Goal: Communication & Community: Answer question/provide support

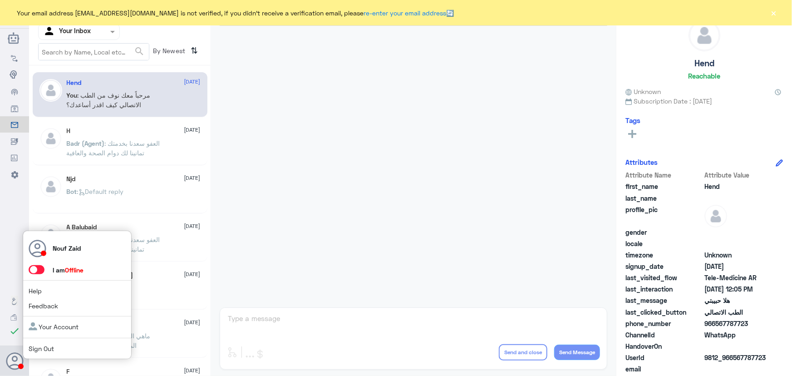
click at [37, 273] on span at bounding box center [37, 269] width 16 height 9
click at [0, 0] on input "checkbox" at bounding box center [0, 0] width 0 height 0
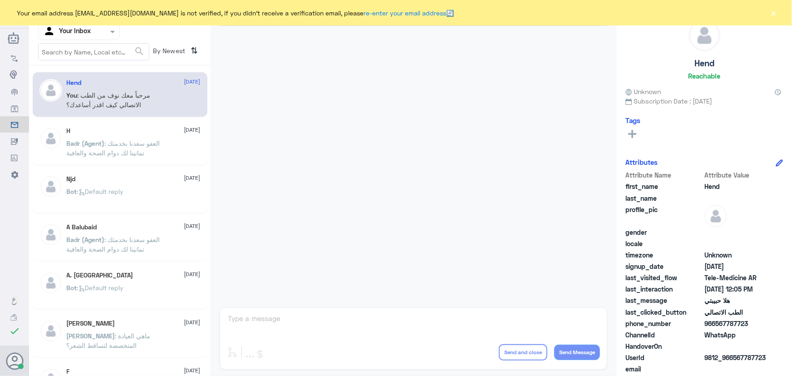
click at [167, 151] on p "Badr (Agent) : العفو سعدنا بخدمتك تمانينا لك دوام الصحة والعافية" at bounding box center [118, 149] width 102 height 23
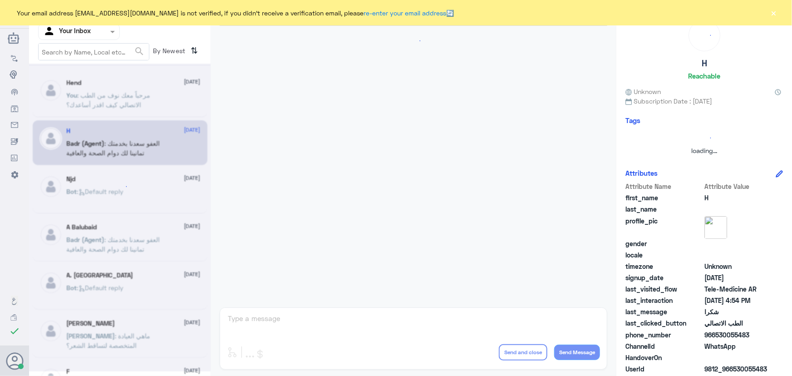
scroll to position [432, 0]
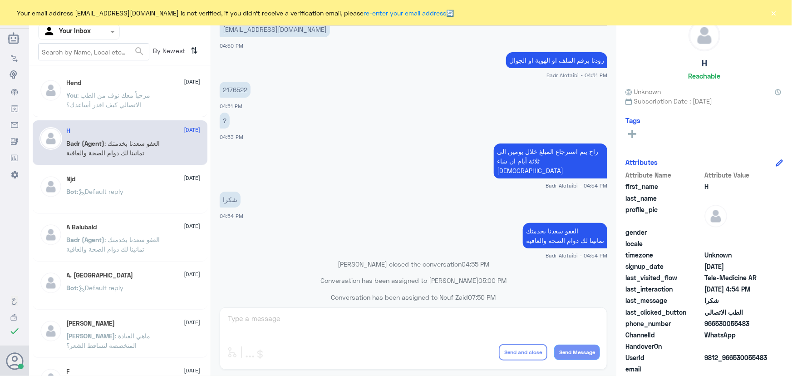
click at [163, 105] on p "You : مرحباً معك نوف من الطب الاتصالي كيف اقدر أساعدك؟" at bounding box center [118, 101] width 102 height 23
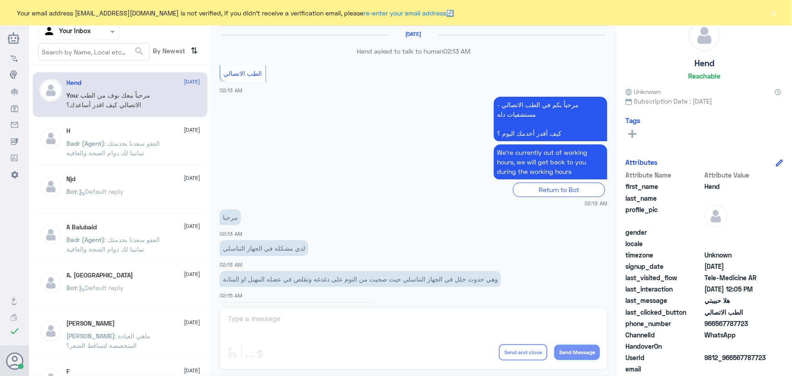
scroll to position [413, 0]
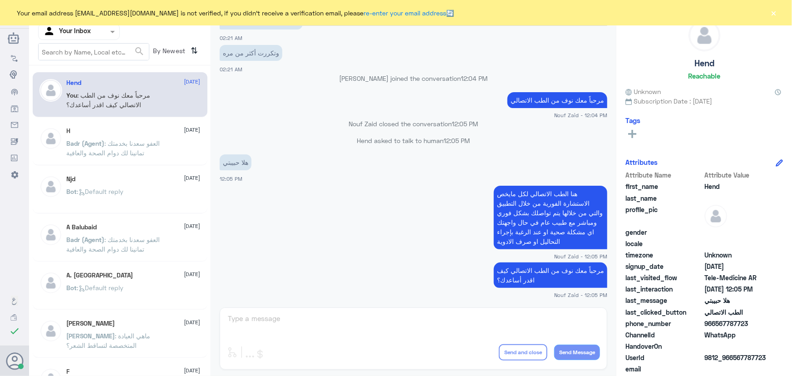
click at [773, 15] on button "×" at bounding box center [773, 12] width 9 height 9
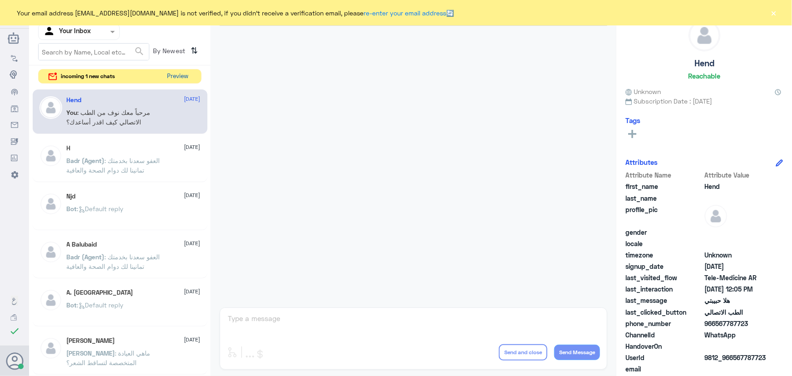
click at [186, 75] on button "Preview" at bounding box center [178, 76] width 28 height 14
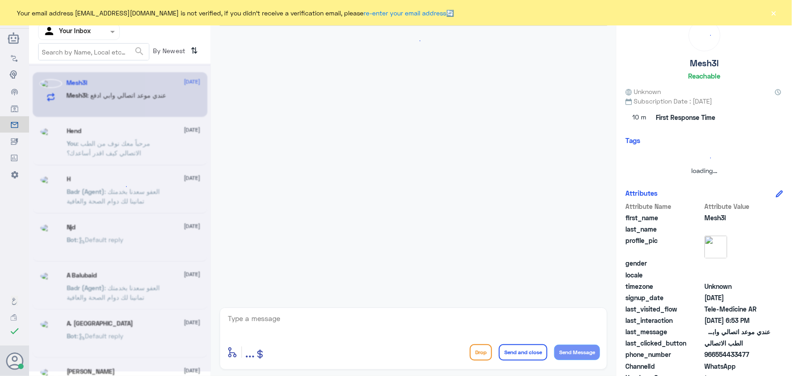
scroll to position [459, 0]
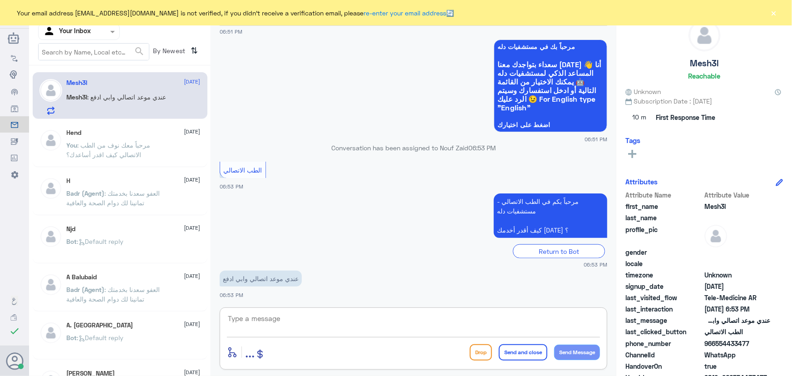
click at [439, 319] on textarea at bounding box center [413, 323] width 373 height 22
paste textarea "مرحباً معك نوف من الطب الاتصالي كيف اقدر أساعدك؟"
drag, startPoint x: 501, startPoint y: 318, endPoint x: 429, endPoint y: 317, distance: 71.7
click at [429, 317] on textarea "مرحباً معك نوف من الطب الاتصالي كيف اقدر أساعدك" at bounding box center [413, 323] width 373 height 22
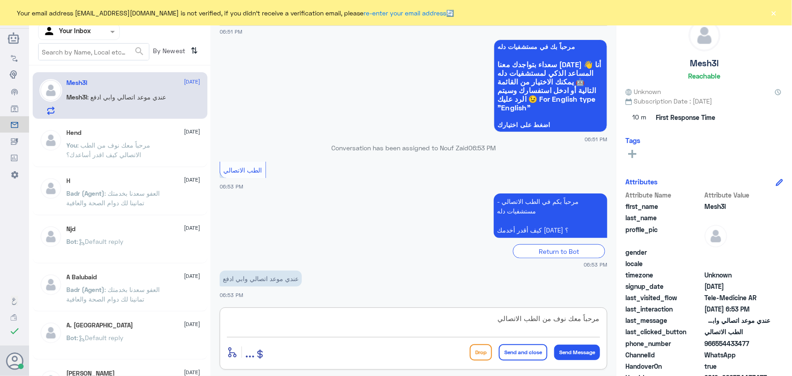
click at [557, 317] on textarea "مرحباً معك نوف من الطب الاتصالي" at bounding box center [413, 323] width 373 height 22
click at [561, 320] on textarea "مرحباً معك نوف من الطب الاتصالي" at bounding box center [413, 323] width 373 height 22
type textarea "مرحباً معك علي من الطب الاتصالي"
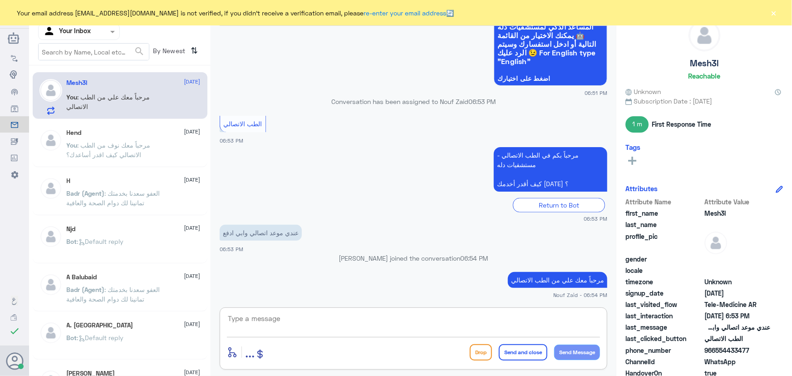
scroll to position [517, 0]
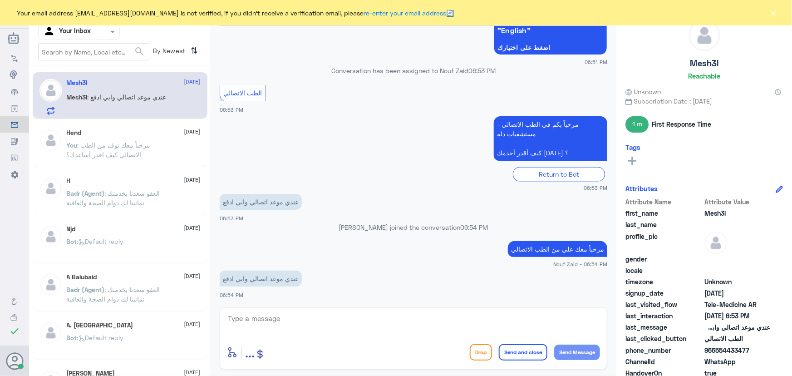
click at [349, 320] on textarea at bounding box center [413, 323] width 373 height 22
click at [486, 318] on textarea "عن طريق التطبيق سجل وصولك وبتكون موجودة خانه لدفع" at bounding box center [413, 323] width 373 height 22
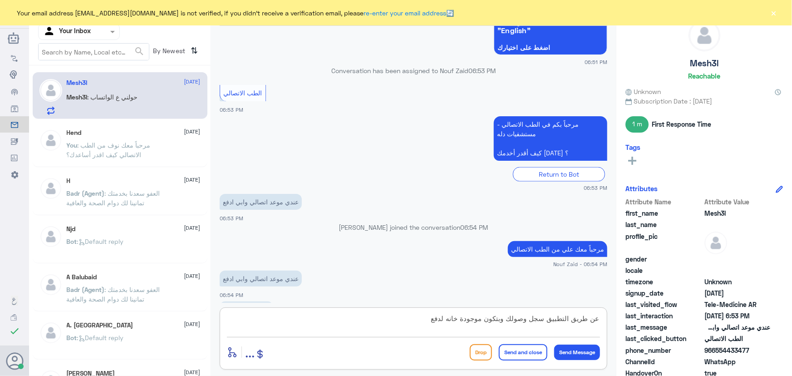
scroll to position [549, 0]
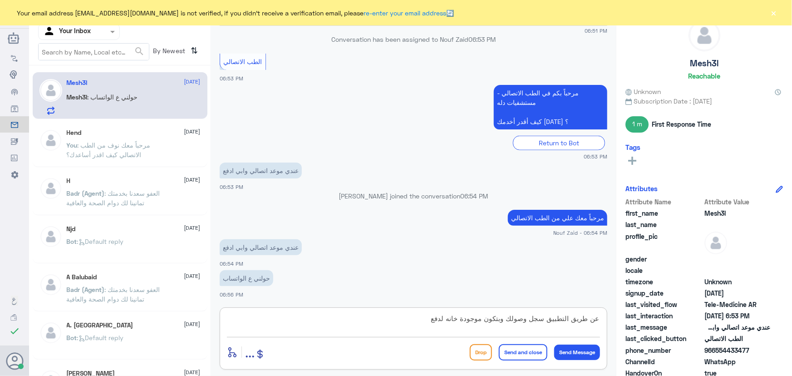
drag, startPoint x: 418, startPoint y: 320, endPoint x: 509, endPoint y: 322, distance: 90.8
click at [509, 322] on textarea "عن طريق التطبيق سجل وصولك وبتكون موجودة خانه لدفع" at bounding box center [413, 323] width 373 height 22
type textarea "عن طريق التطبيق"
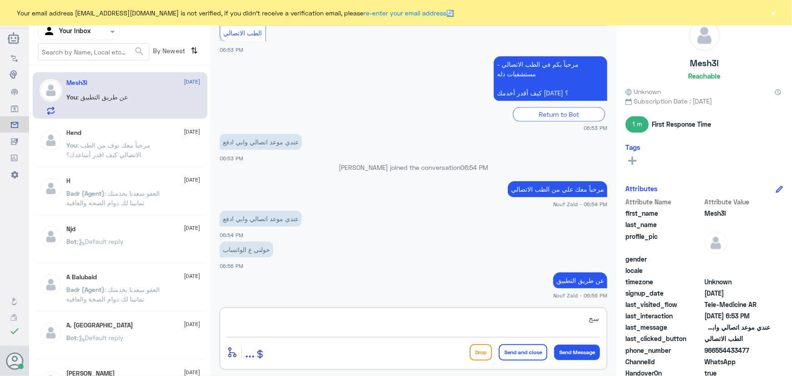
type textarea "س"
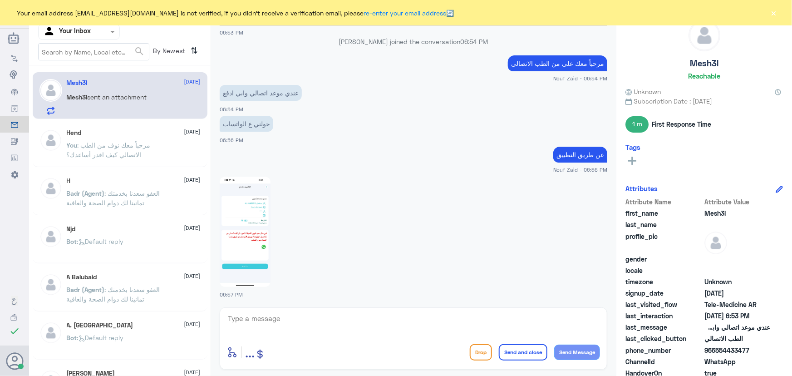
click at [236, 228] on img at bounding box center [245, 232] width 51 height 110
click at [413, 325] on textarea at bounding box center [413, 323] width 373 height 22
click at [268, 226] on img at bounding box center [245, 232] width 51 height 110
click at [413, 322] on textarea at bounding box center [413, 323] width 373 height 22
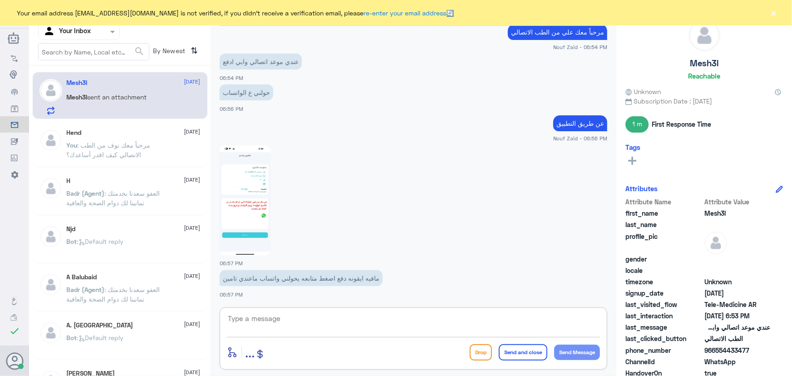
click at [261, 208] on img at bounding box center [245, 200] width 51 height 110
click at [419, 319] on textarea at bounding box center [413, 323] width 373 height 22
type textarea "ح"
type textarea "د"
click at [590, 316] on textarea "بإمكانك تحديث التطبيق" at bounding box center [413, 323] width 373 height 22
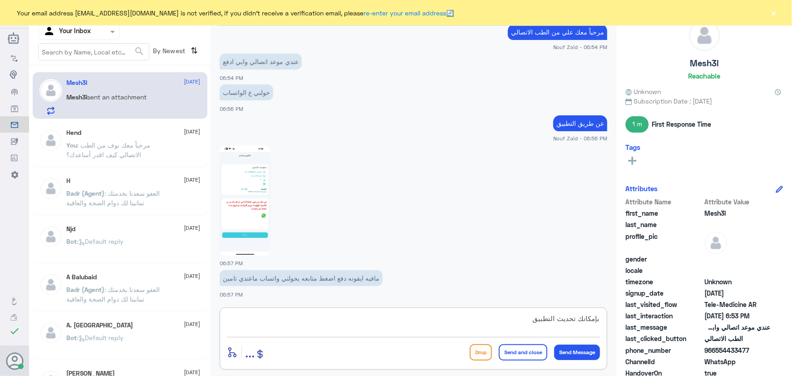
click at [590, 316] on textarea "بإمكانك تحديث التطبيق" at bounding box center [413, 323] width 373 height 22
click at [590, 319] on textarea "بإمكانك تحديث التطبيق" at bounding box center [413, 323] width 373 height 22
click at [581, 318] on textarea "تحديث التطبيق" at bounding box center [413, 323] width 373 height 22
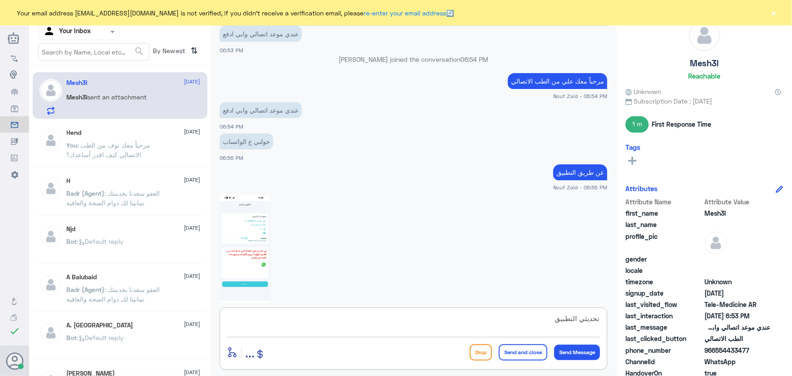
scroll to position [888, 0]
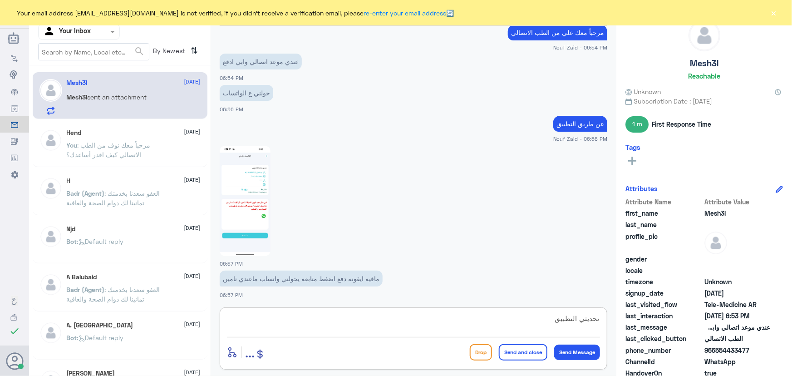
click at [584, 315] on textarea "تحديثي التطبيق" at bounding box center [413, 323] width 373 height 22
click at [585, 316] on textarea "تحديثي التطبيق" at bounding box center [413, 323] width 373 height 22
click at [592, 320] on textarea "تحديثي التطبيق" at bounding box center [413, 323] width 373 height 22
type textarea "بإمكانك تحديث التطبيق"
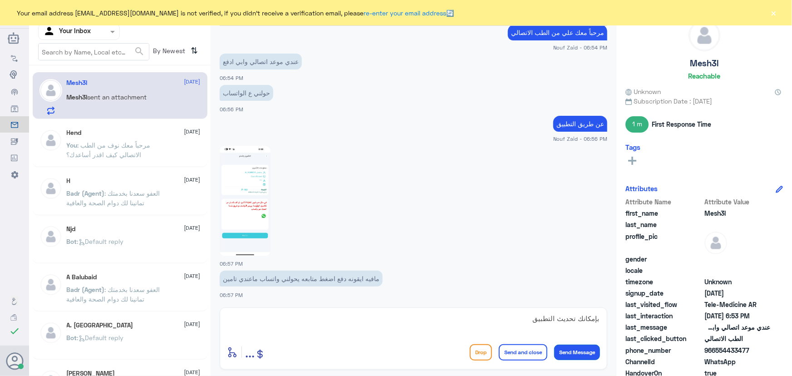
click at [577, 351] on button "Send Message" at bounding box center [577, 351] width 46 height 15
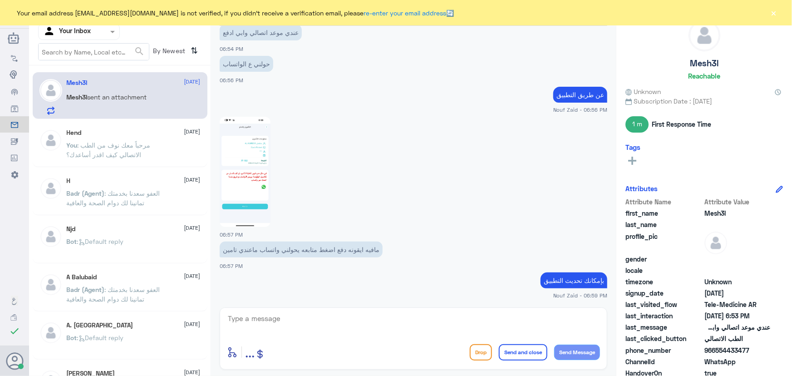
scroll to position [949, 0]
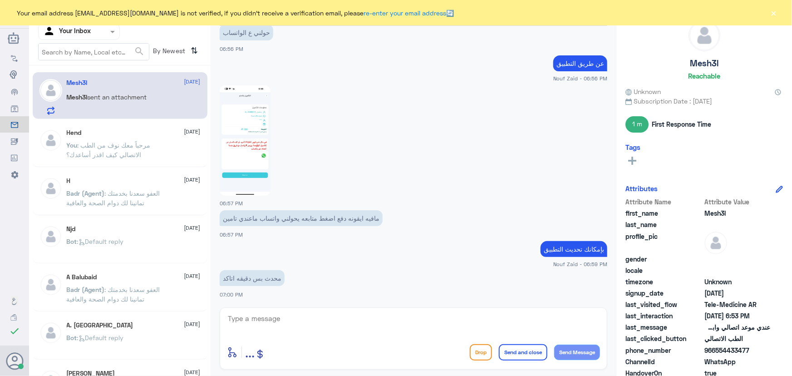
click at [446, 322] on textarea at bounding box center [413, 323] width 373 height 22
type textarea "تمام"
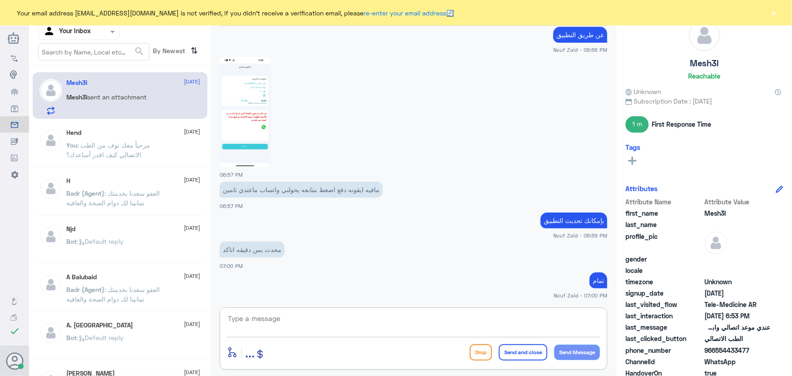
scroll to position [1008, 0]
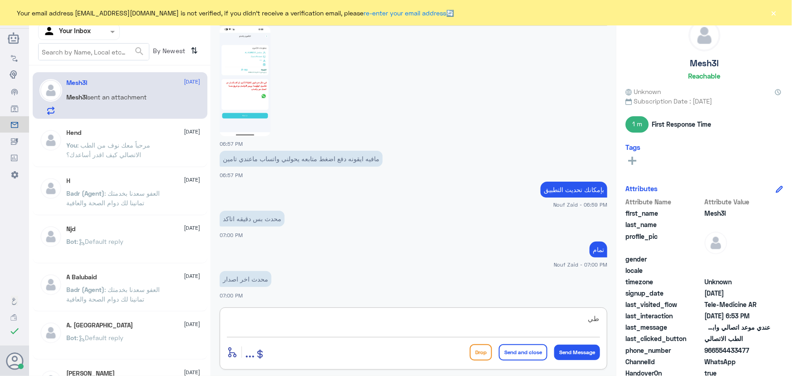
type textarea "ط"
click at [557, 319] on textarea "اغلق التطبيق وأرجع ادخل من جديد" at bounding box center [413, 323] width 373 height 22
click at [557, 318] on textarea "اغلق التطبيق وأرجع ادخل من جديد" at bounding box center [413, 323] width 373 height 22
type textarea "اغلق التطبيق وارجع ادخل من جديد"
drag, startPoint x: 488, startPoint y: 311, endPoint x: 502, endPoint y: 318, distance: 15.6
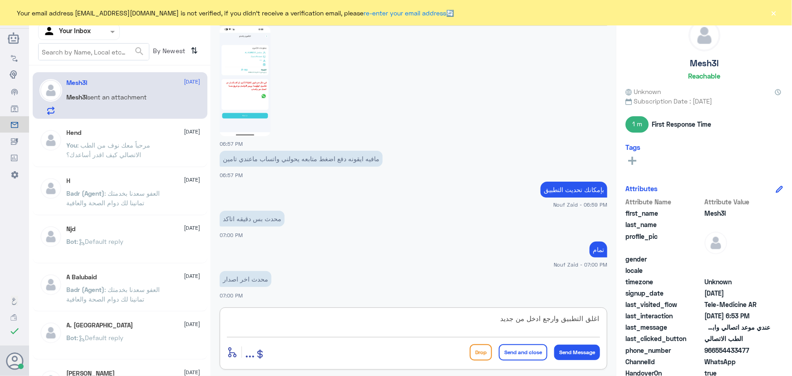
click at [494, 313] on div "اغلق التطبيق وارجع ادخل من جديد enter flow name ... Drop Send and close Send Me…" at bounding box center [414, 338] width 388 height 62
click at [498, 317] on textarea "اغلق التطبيق وارجع ادخل من جديد" at bounding box center [413, 323] width 373 height 22
click at [590, 351] on button "Send Message" at bounding box center [577, 351] width 46 height 15
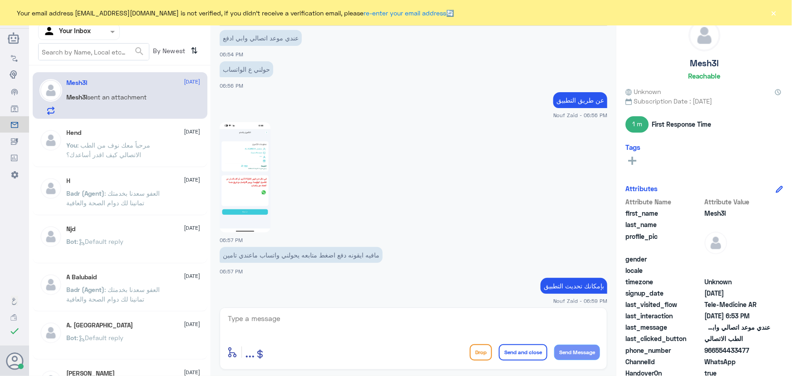
scroll to position [934, 0]
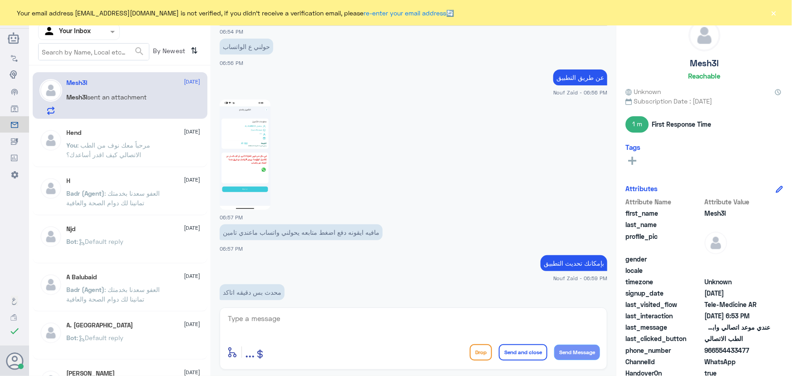
click at [236, 153] on img at bounding box center [245, 154] width 51 height 110
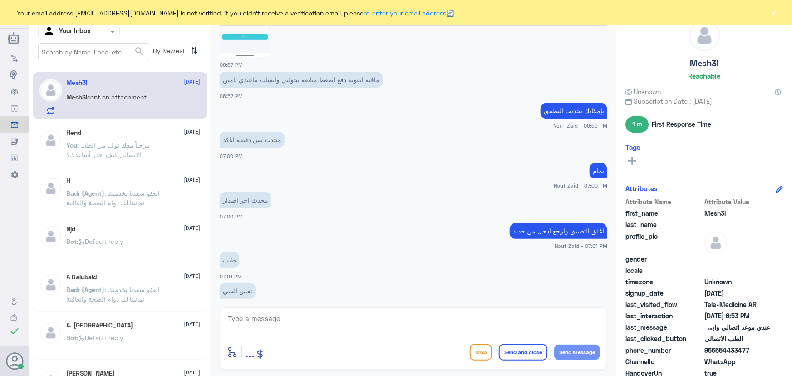
scroll to position [1099, 0]
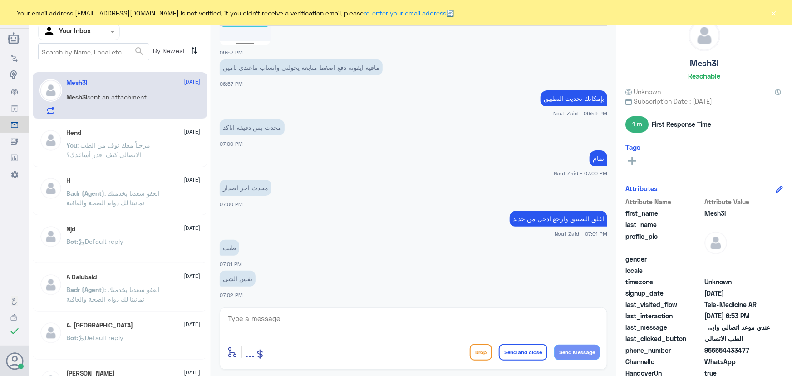
click at [302, 323] on textarea at bounding box center [413, 323] width 373 height 22
type textarea "هل سويت اعادة تسجيل دخول ؟"
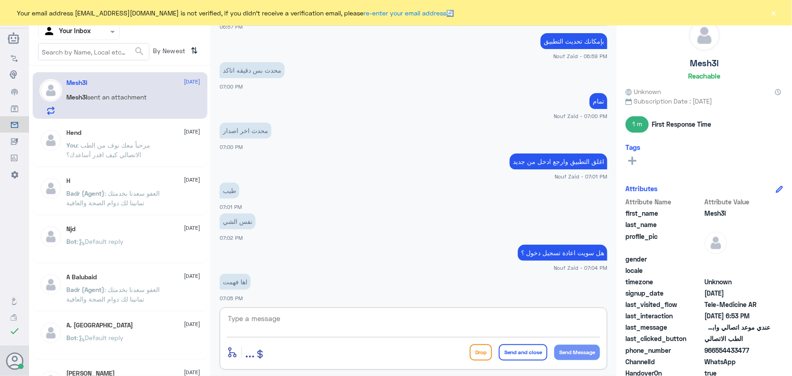
scroll to position [1160, 0]
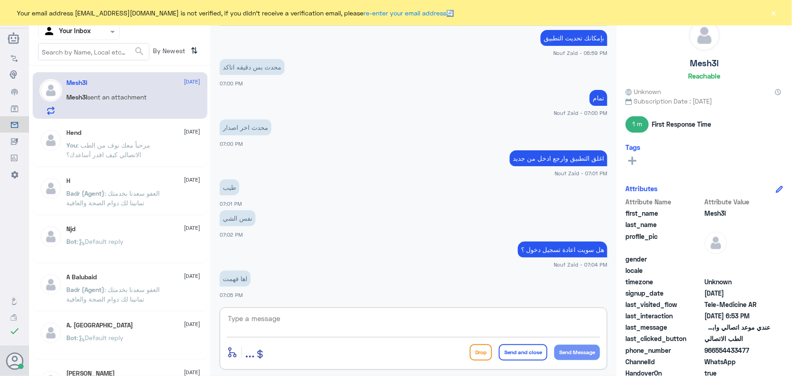
click at [776, 15] on button "×" at bounding box center [773, 12] width 9 height 9
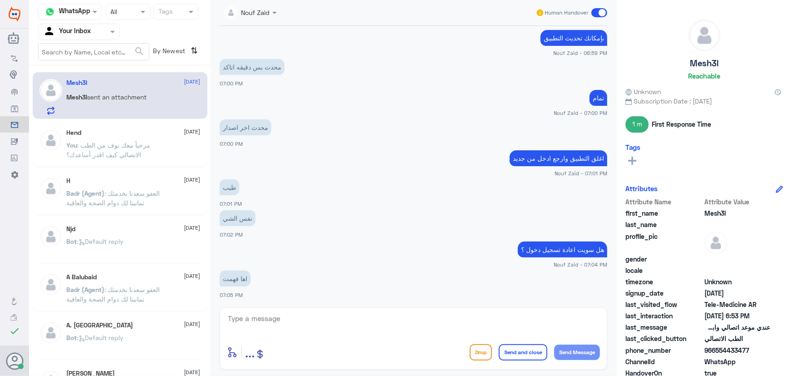
click at [599, 11] on span at bounding box center [599, 12] width 16 height 9
click at [0, 0] on input "checkbox" at bounding box center [0, 0] width 0 height 0
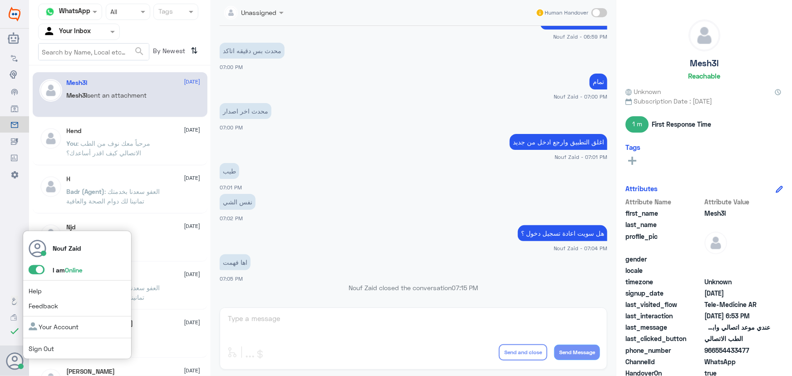
drag, startPoint x: 4, startPoint y: 366, endPoint x: 14, endPoint y: 365, distance: 10.0
click at [6, 366] on div "Nouf Zaid I am Online Help Feedback Your Account Sign Out" at bounding box center [14, 360] width 29 height 31
click at [36, 271] on span at bounding box center [37, 269] width 16 height 9
click at [0, 0] on input "checkbox" at bounding box center [0, 0] width 0 height 0
